Goal: Browse casually

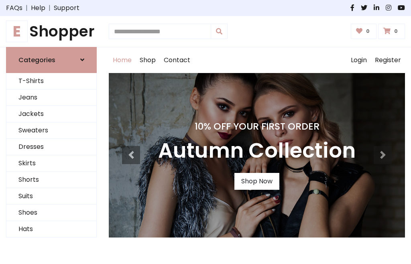
click at [206, 132] on h4 "10% Off Your First Order" at bounding box center [257, 126] width 198 height 11
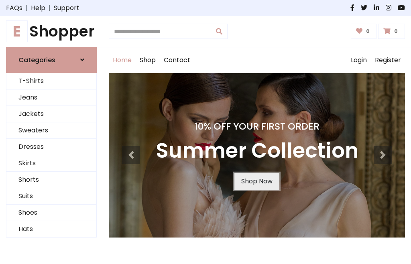
click at [257, 181] on link "Shop Now" at bounding box center [256, 181] width 45 height 17
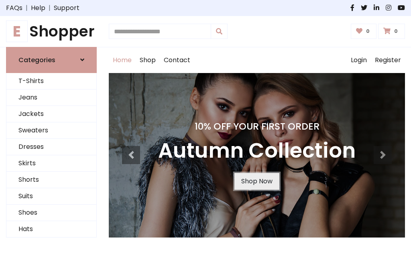
click at [257, 181] on link "Shop Now" at bounding box center [256, 181] width 45 height 17
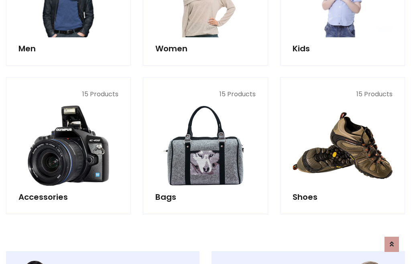
scroll to position [801, 0]
